Goal: Navigation & Orientation: Find specific page/section

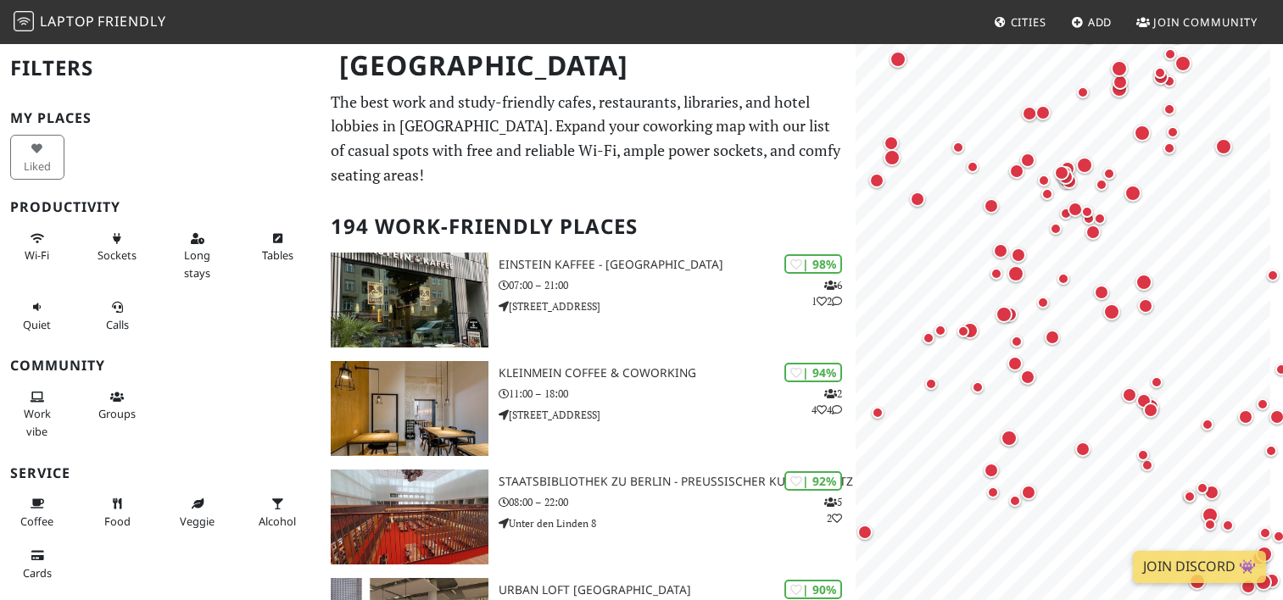
scroll to position [424, 0]
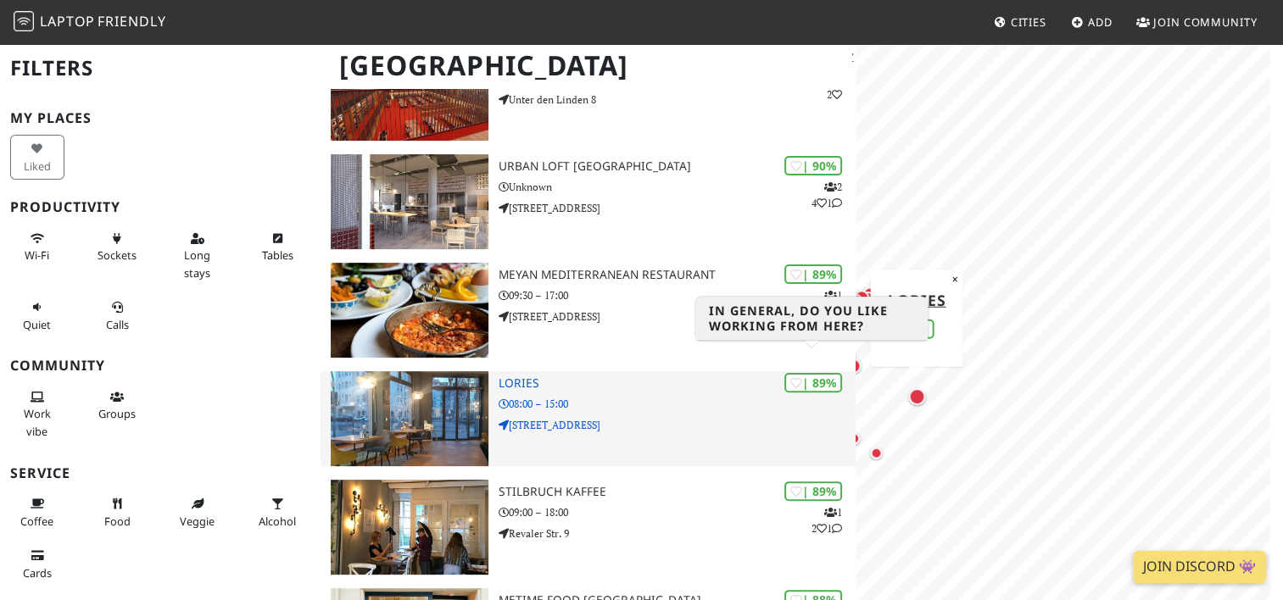
drag, startPoint x: 1122, startPoint y: 371, endPoint x: 823, endPoint y: 351, distance: 299.2
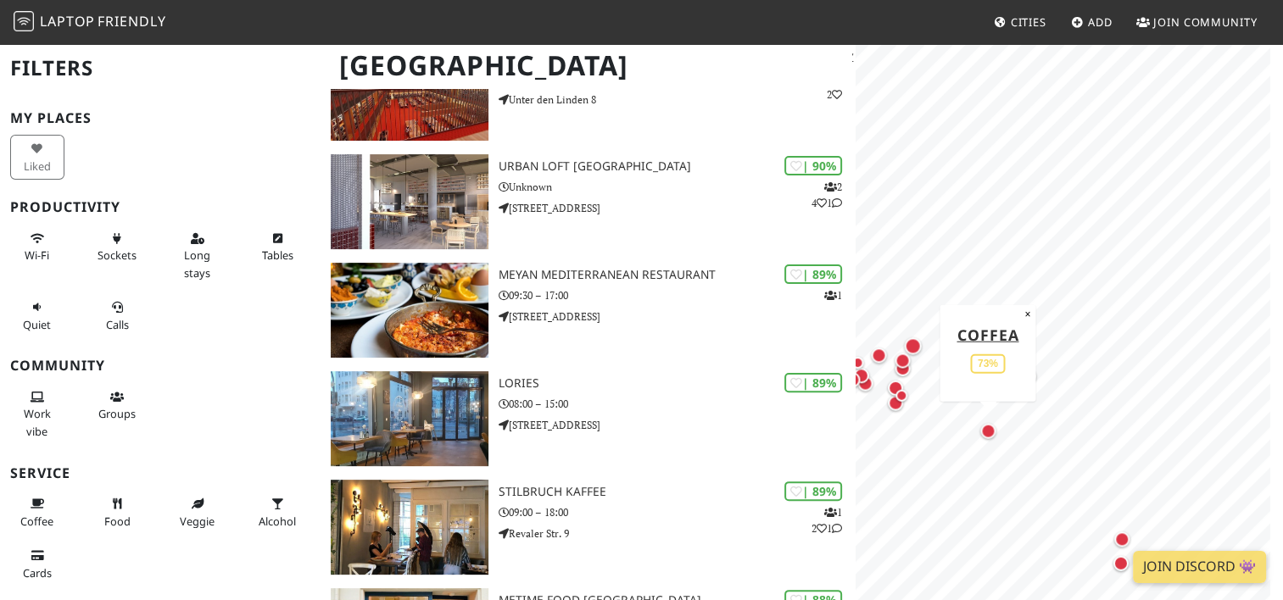
drag, startPoint x: 1141, startPoint y: 346, endPoint x: 982, endPoint y: 427, distance: 179.0
click at [982, 427] on div "Map marker" at bounding box center [987, 430] width 15 height 15
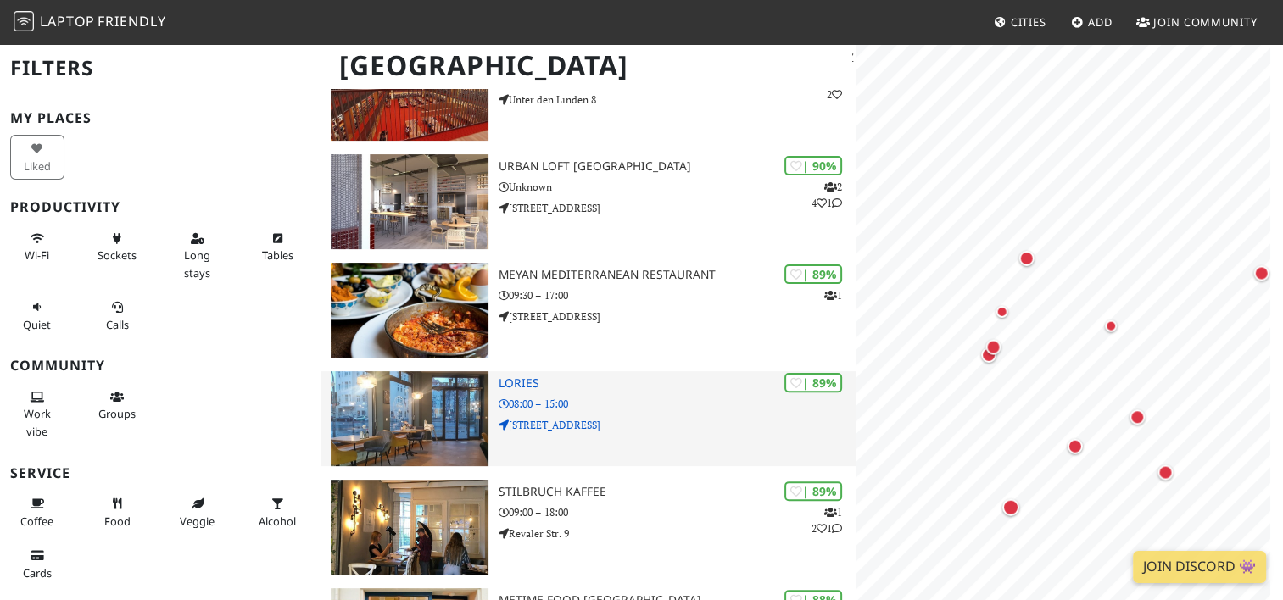
scroll to position [0, 0]
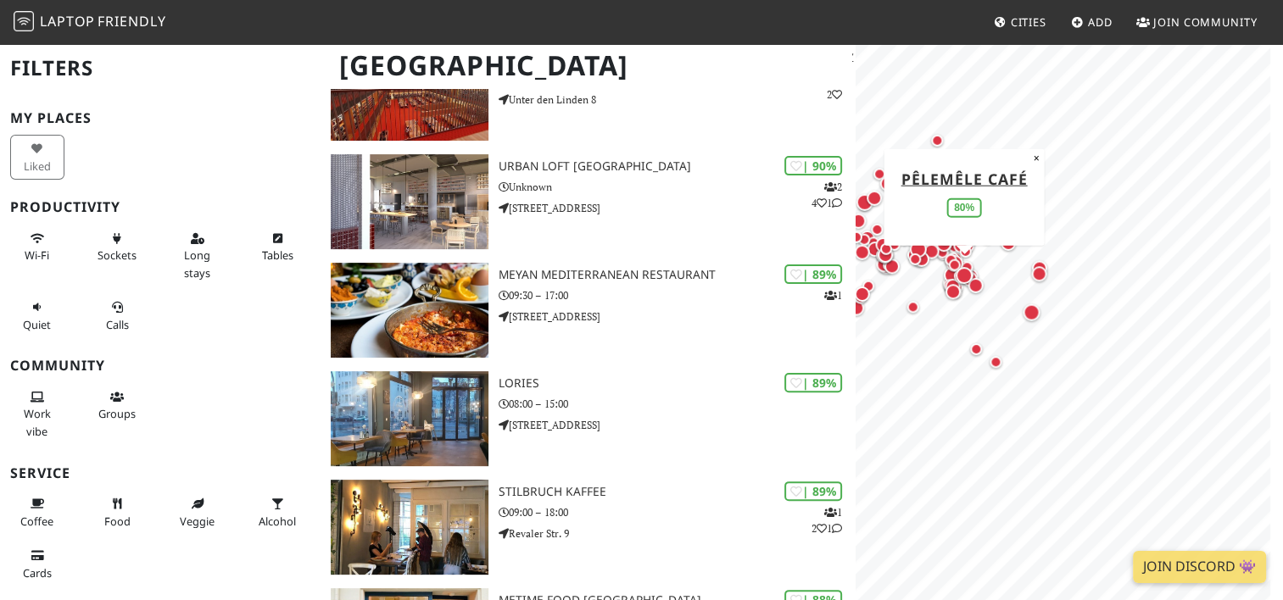
drag, startPoint x: 1018, startPoint y: 421, endPoint x: 956, endPoint y: 278, distance: 156.1
click at [956, 278] on div "Map marker" at bounding box center [964, 275] width 17 height 17
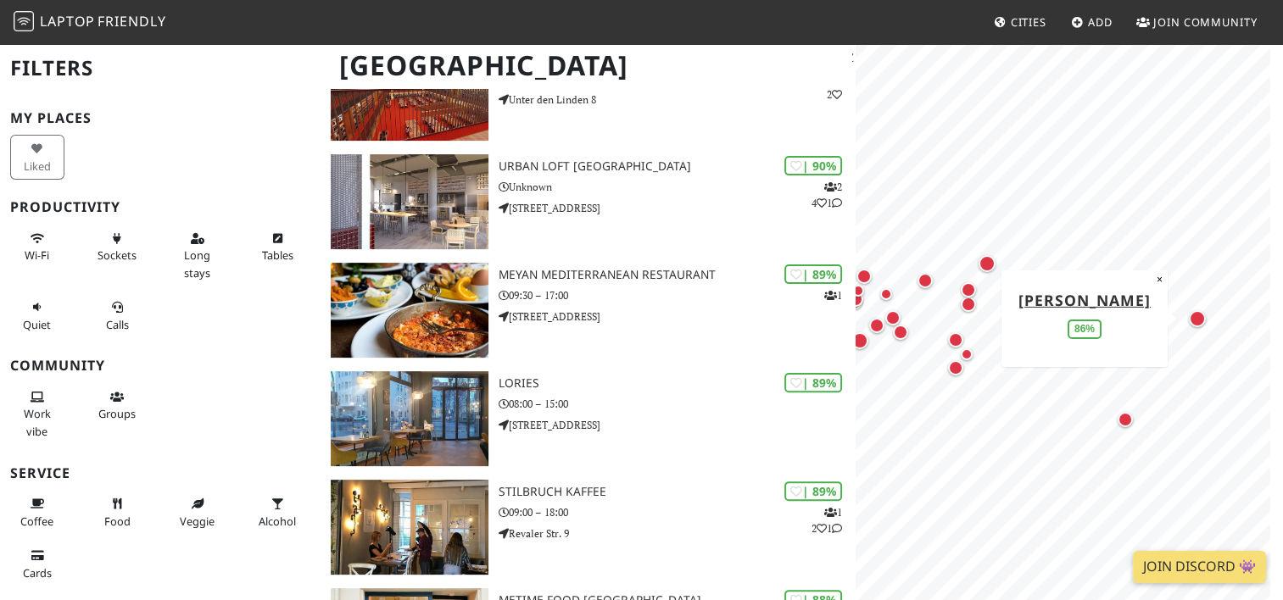
click at [1197, 321] on div "Map marker" at bounding box center [1197, 318] width 17 height 17
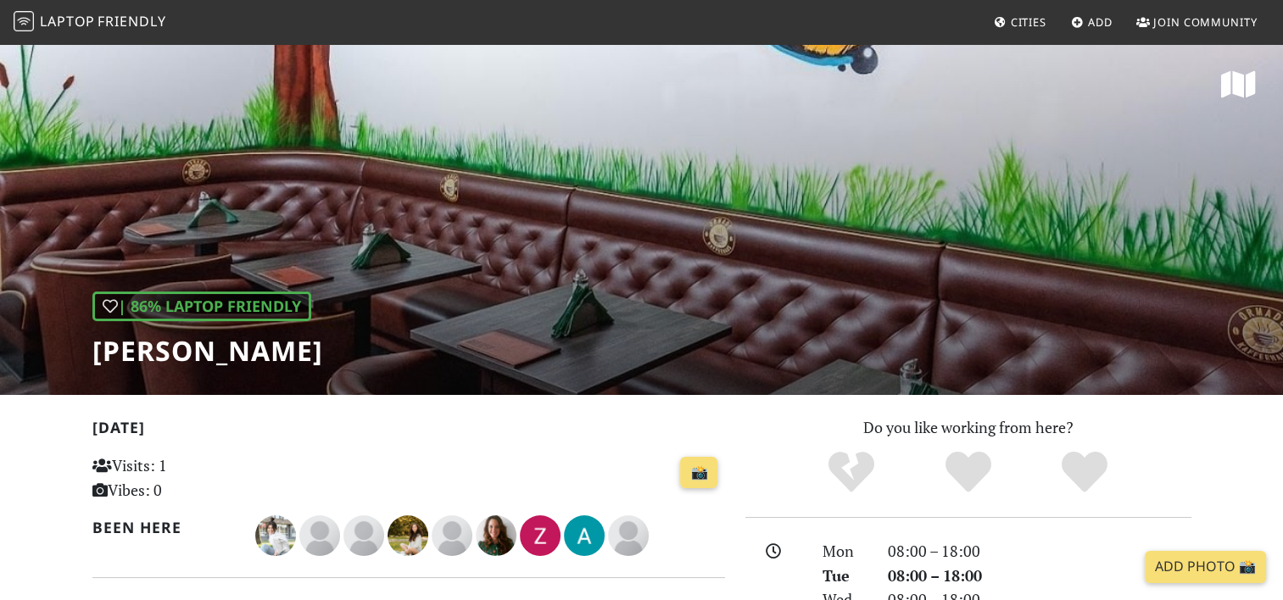
drag, startPoint x: 92, startPoint y: 349, endPoint x: 407, endPoint y: 353, distance: 314.6
click at [323, 353] on h1 "[PERSON_NAME]" at bounding box center [207, 351] width 231 height 32
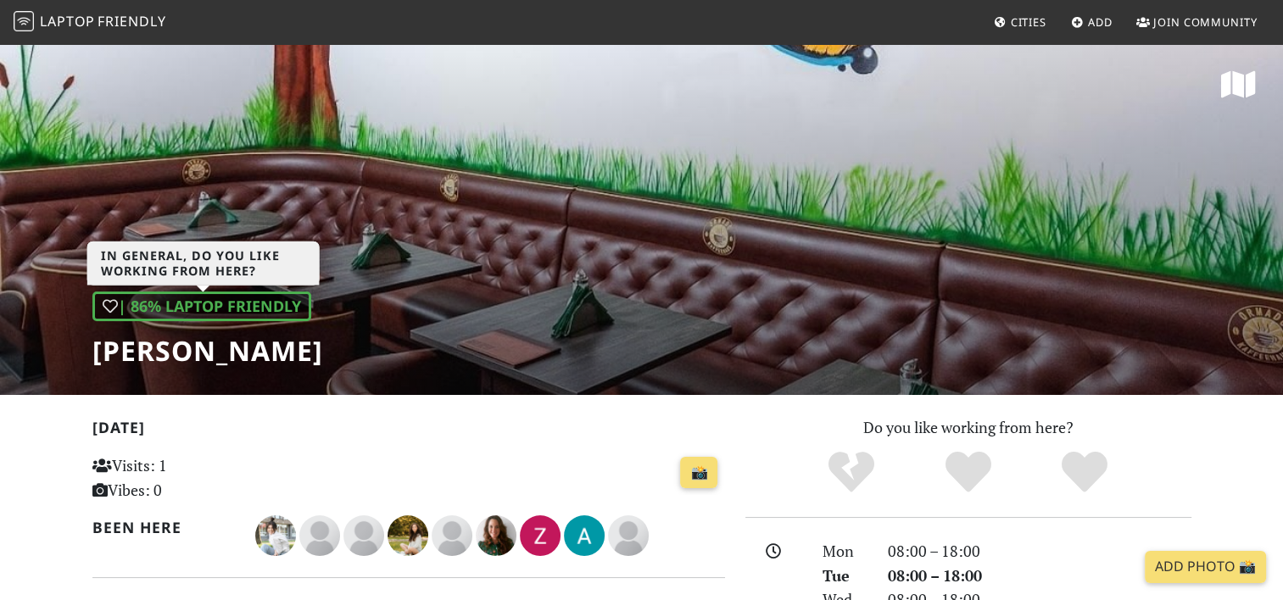
copy h1 "[PERSON_NAME]"
